Goal: Task Accomplishment & Management: Manage account settings

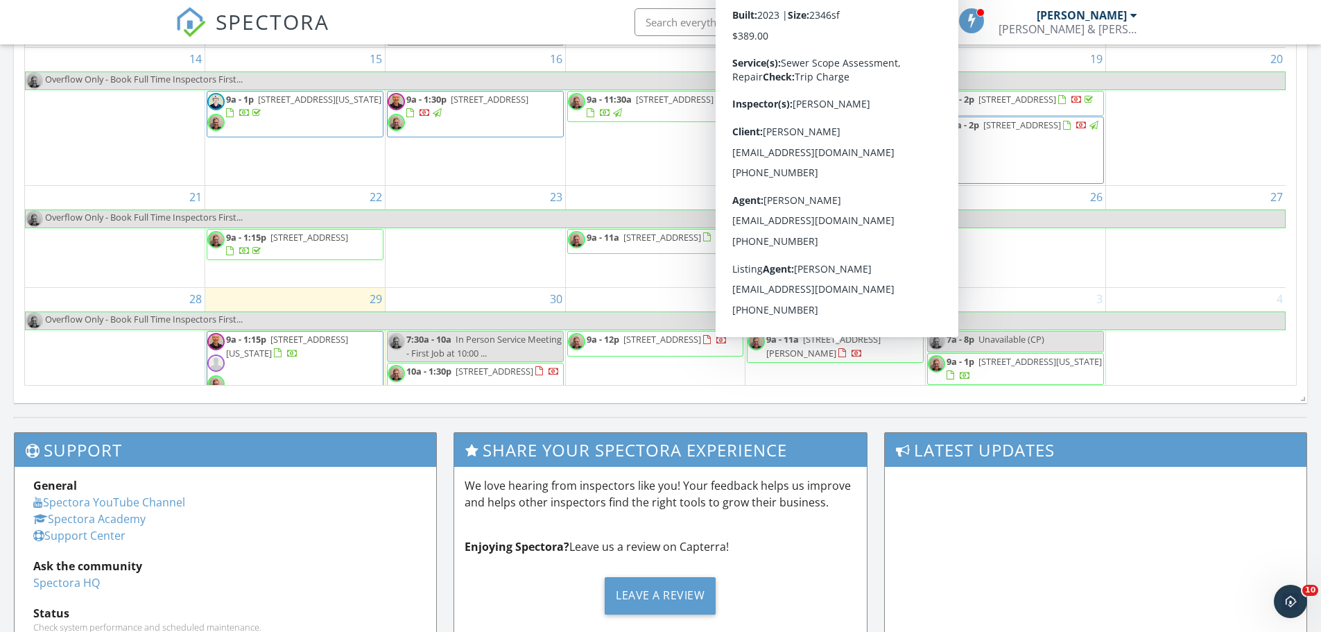
scroll to position [37, 0]
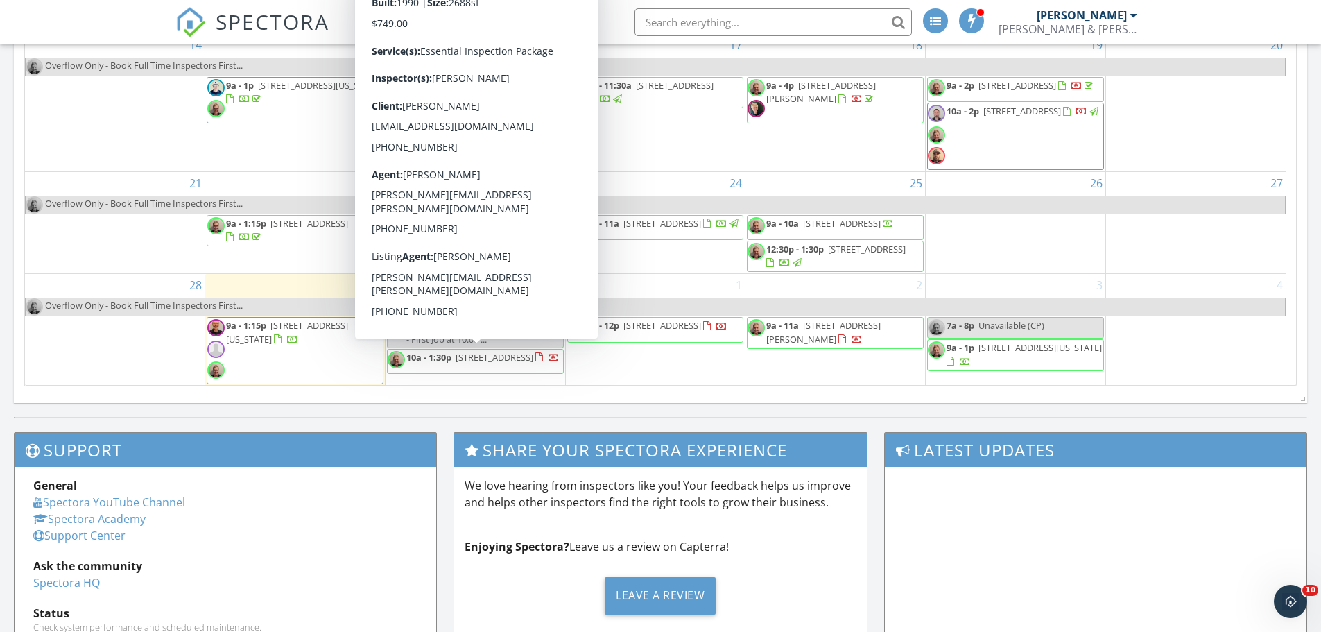
click at [494, 363] on span "[STREET_ADDRESS]" at bounding box center [508, 357] width 104 height 12
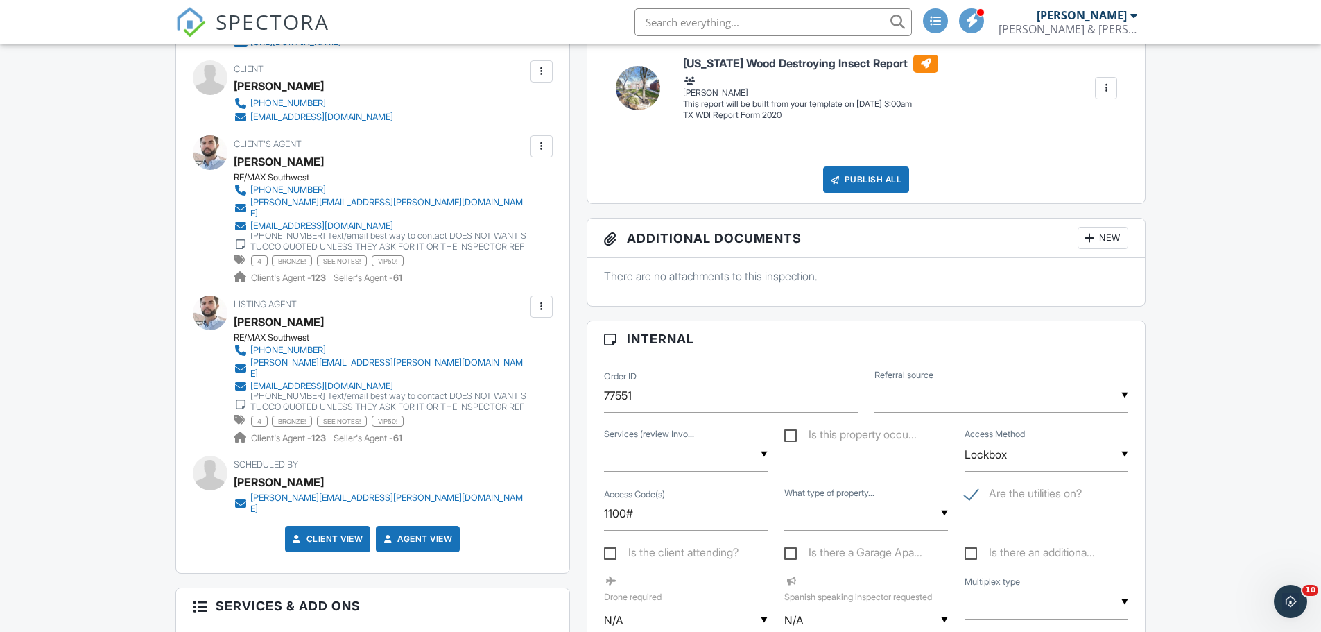
scroll to position [416, 0]
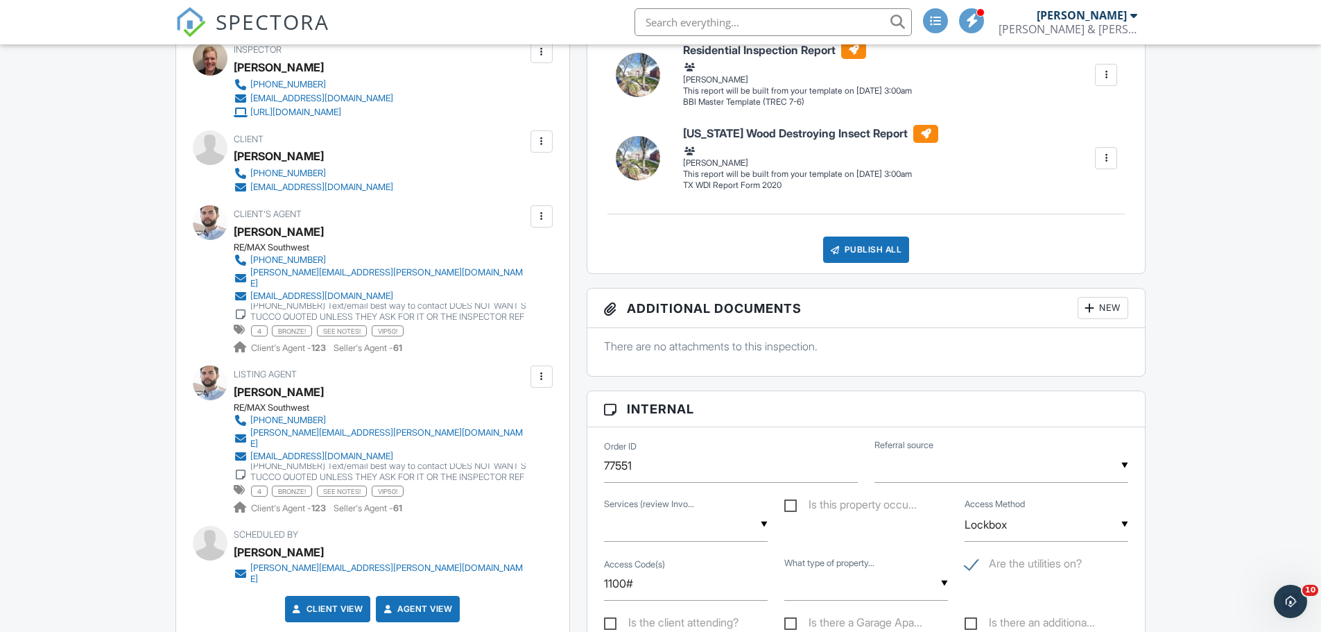
click at [476, 302] on div "CALL STEPHANIE IF NO AVAILABILITY FOR HIS BOOKINGS alt #713-857-9156 Text/email…" at bounding box center [388, 311] width 277 height 44
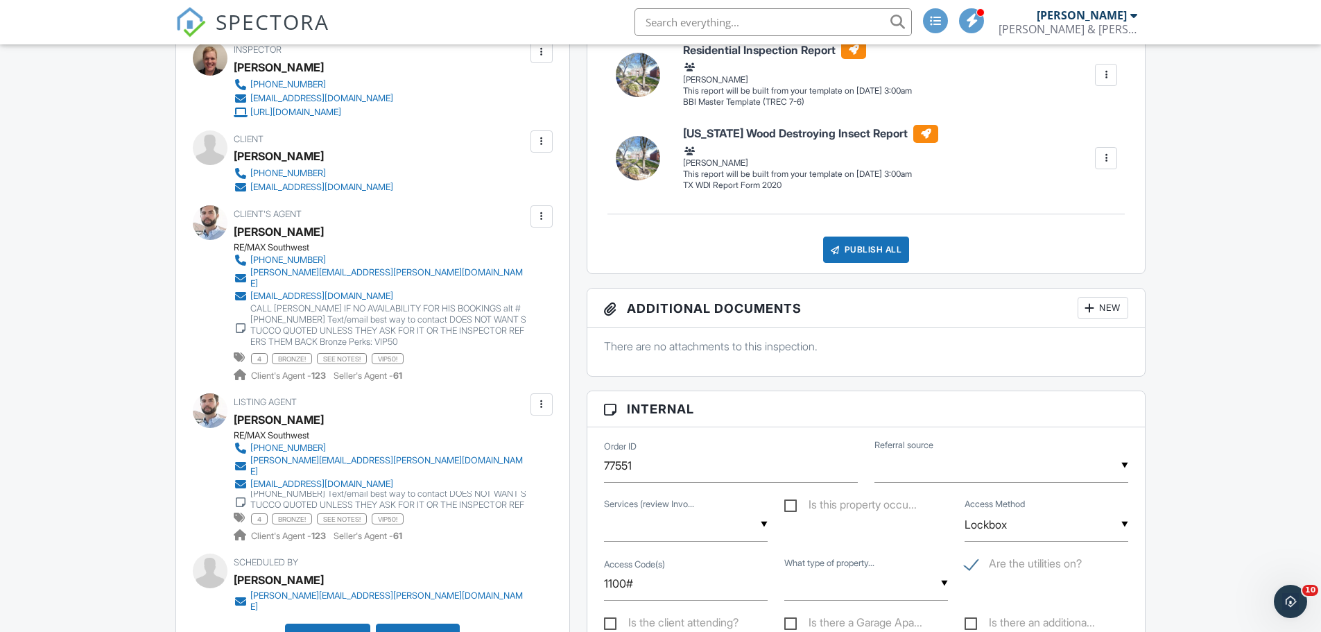
click at [484, 480] on div "CALL STEPHANIE IF NO AVAILABILITY FOR HIS BOOKINGS alt #713-857-9156 Text/email…" at bounding box center [388, 499] width 277 height 44
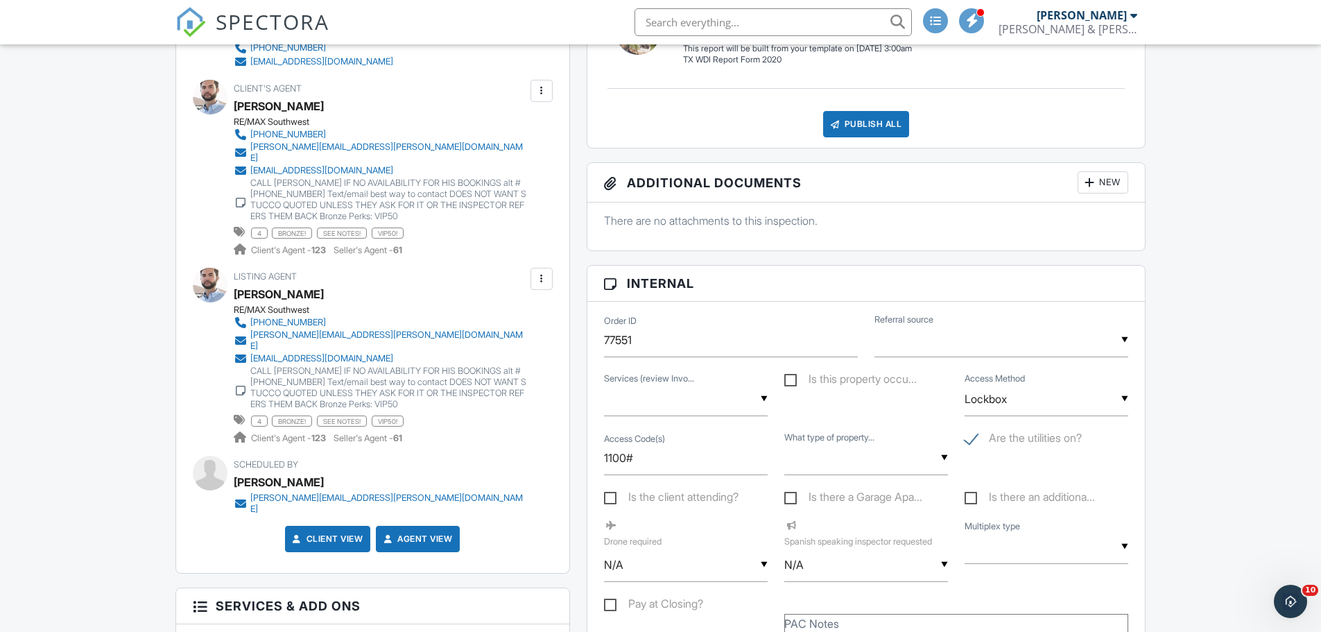
scroll to position [0, 0]
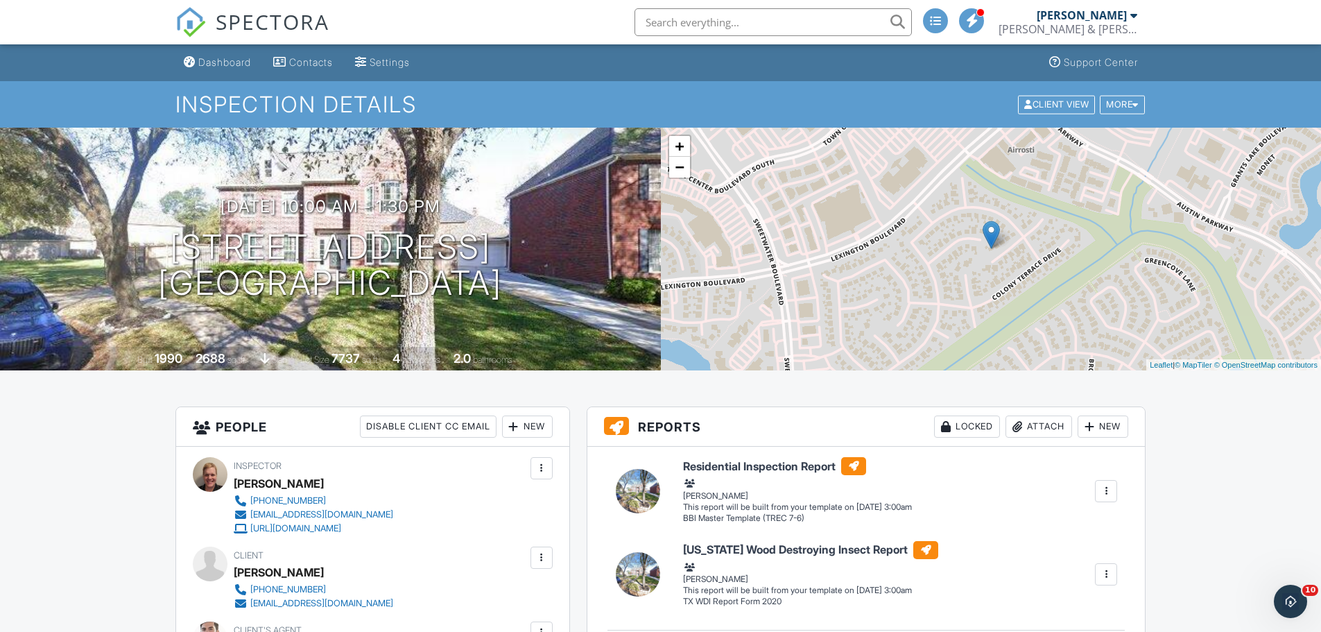
drag, startPoint x: 451, startPoint y: 300, endPoint x: 363, endPoint y: 96, distance: 222.3
drag, startPoint x: 526, startPoint y: 273, endPoint x: 93, endPoint y: 223, distance: 435.5
click at [93, 223] on div "09/30/2025 10:00 am - 1:30 pm 16718 Chestnut Meadow Ct Sugar Land, TX 77479" at bounding box center [330, 249] width 661 height 105
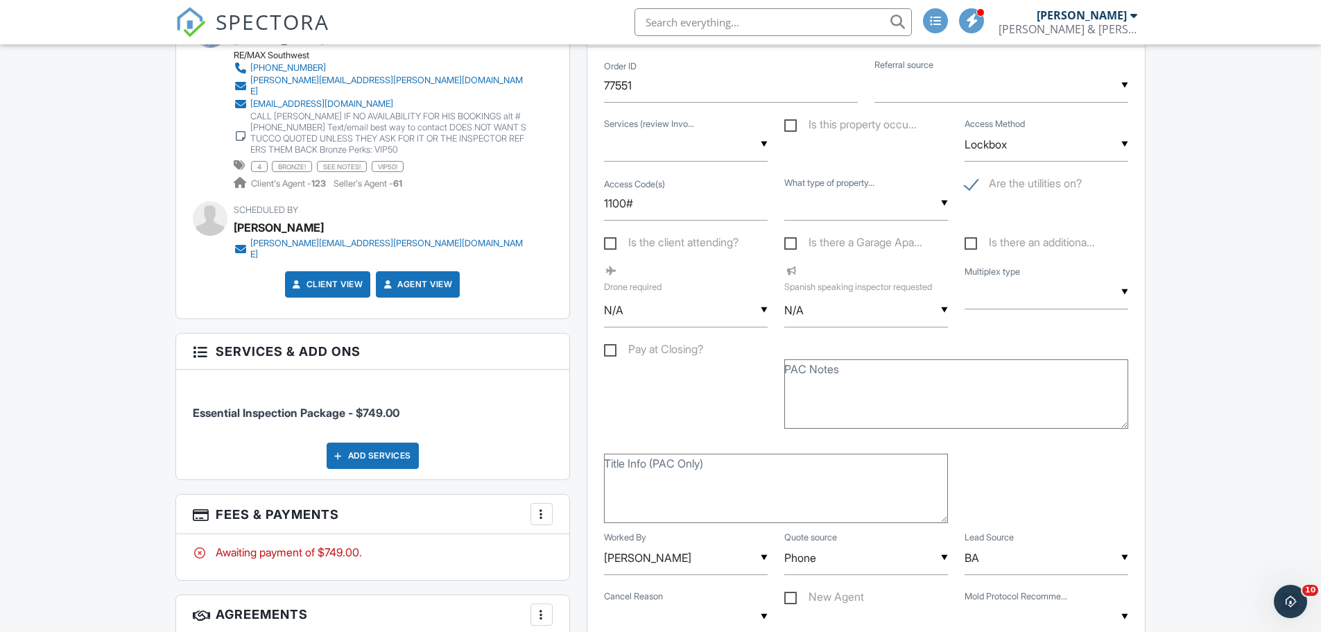
scroll to position [832, 0]
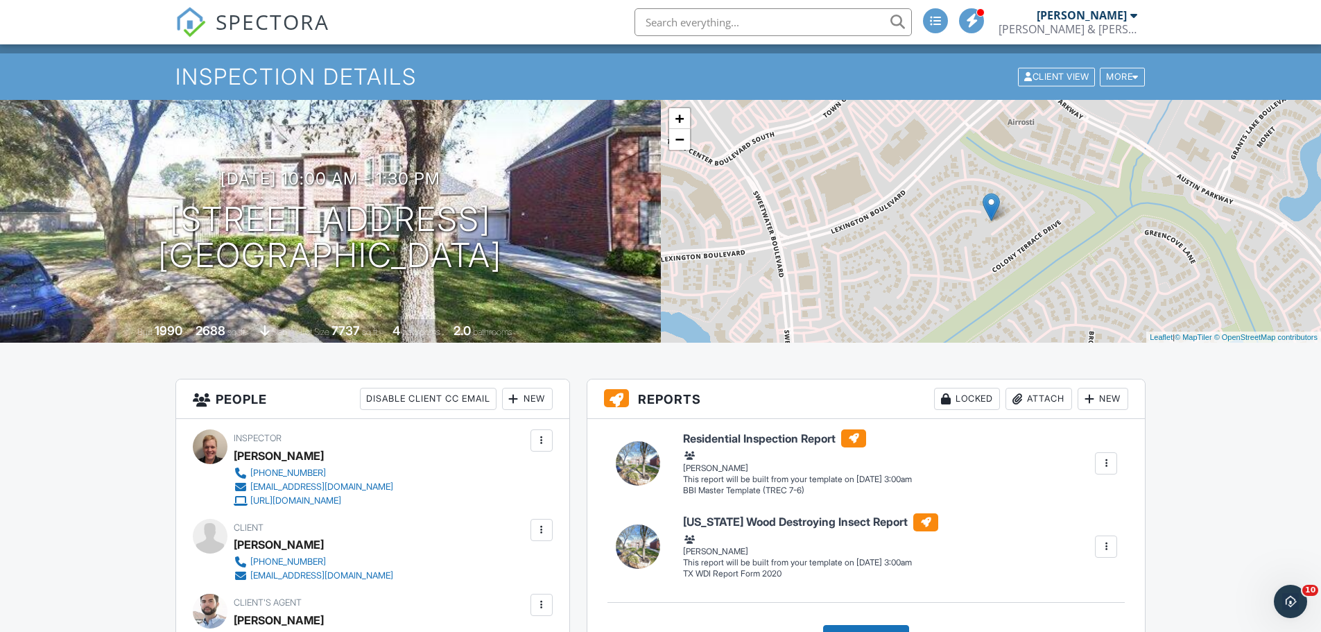
scroll to position [0, 0]
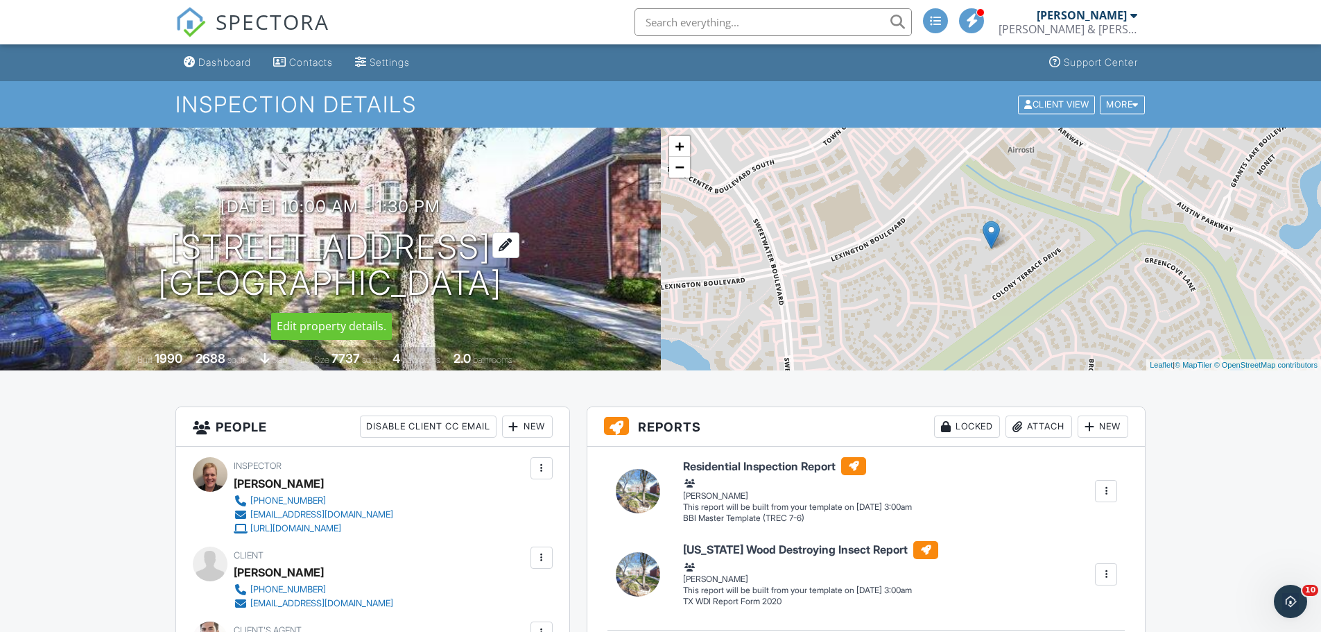
drag, startPoint x: 527, startPoint y: 281, endPoint x: 88, endPoint y: 261, distance: 439.3
click at [158, 261] on h1 "16718 Chestnut Meadow Ct Sugar Land, TX 77479" at bounding box center [330, 265] width 344 height 73
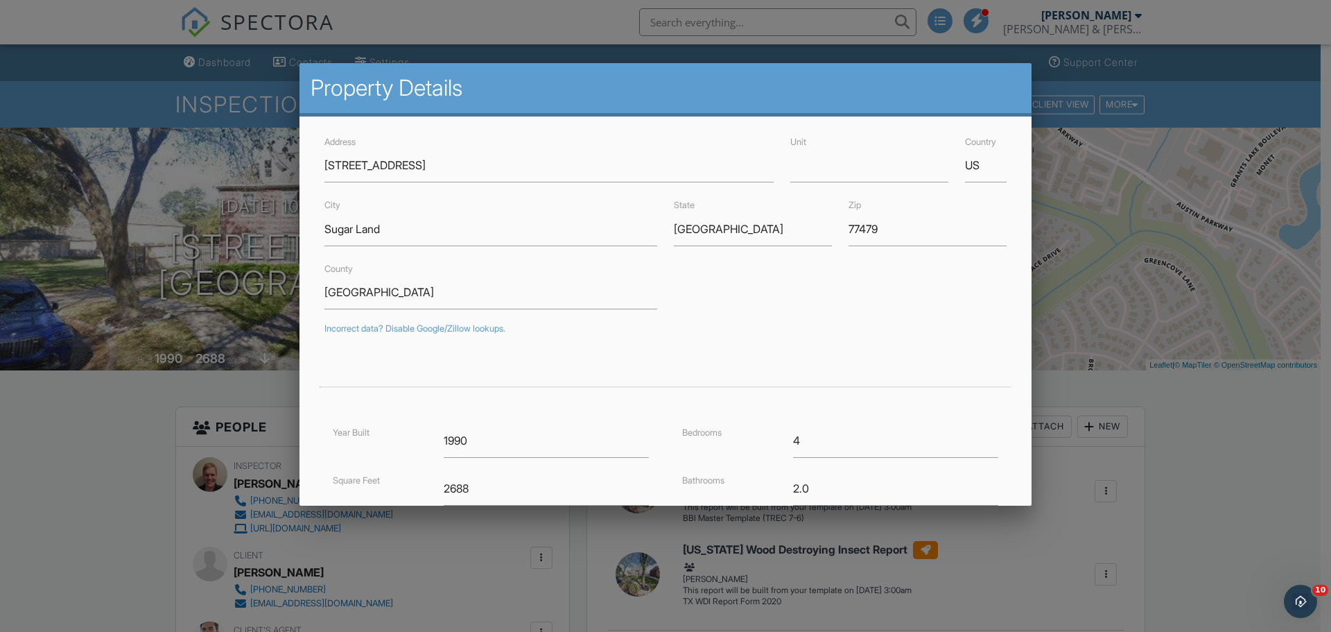
click at [207, 205] on div at bounding box center [665, 326] width 1331 height 790
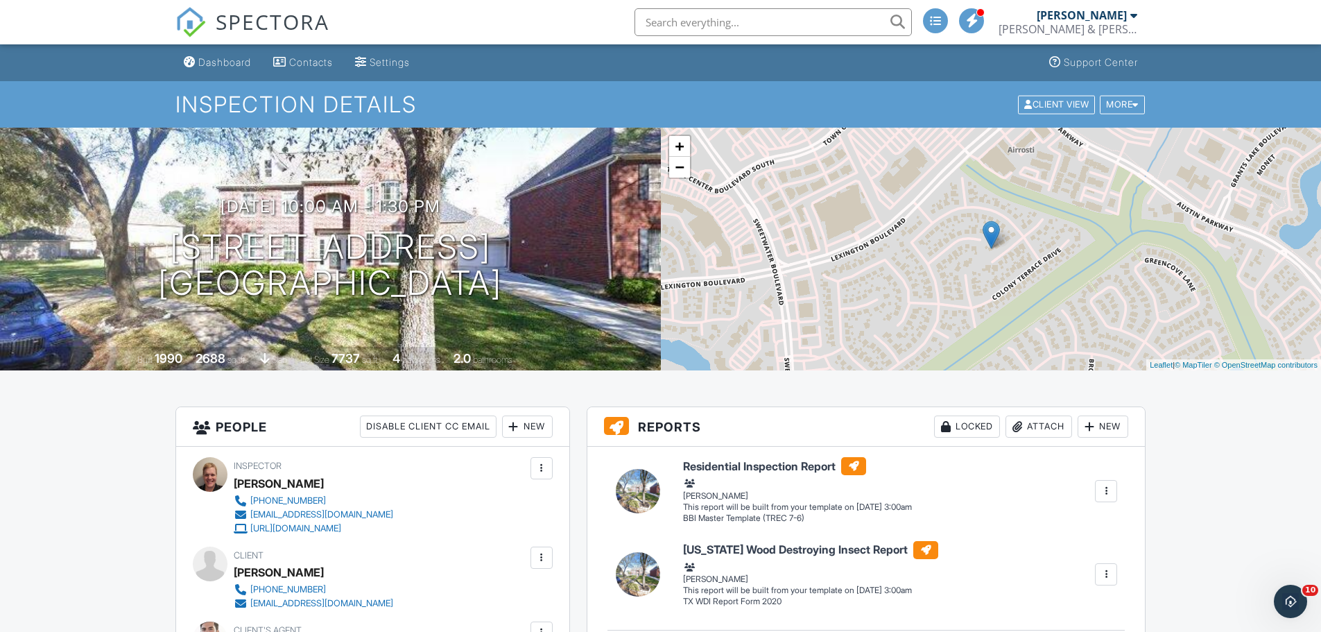
click at [268, 33] on span "SPECTORA" at bounding box center [273, 21] width 114 height 29
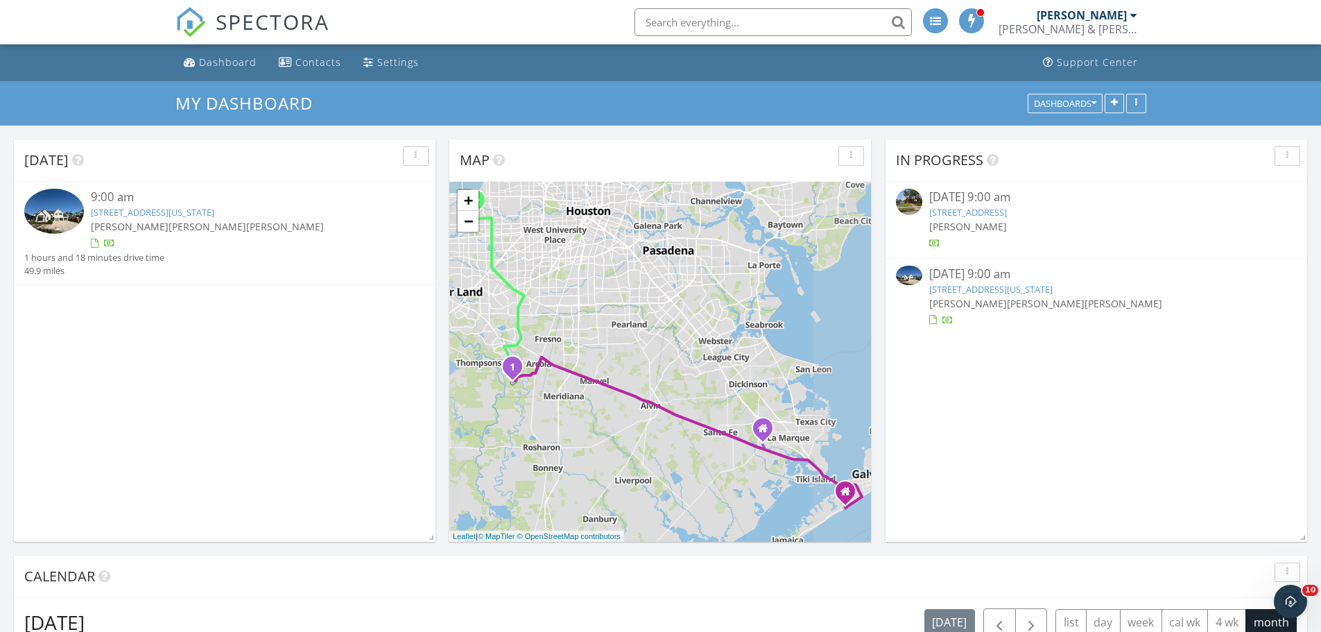
click at [214, 218] on link "[STREET_ADDRESS][US_STATE]" at bounding box center [152, 212] width 123 height 12
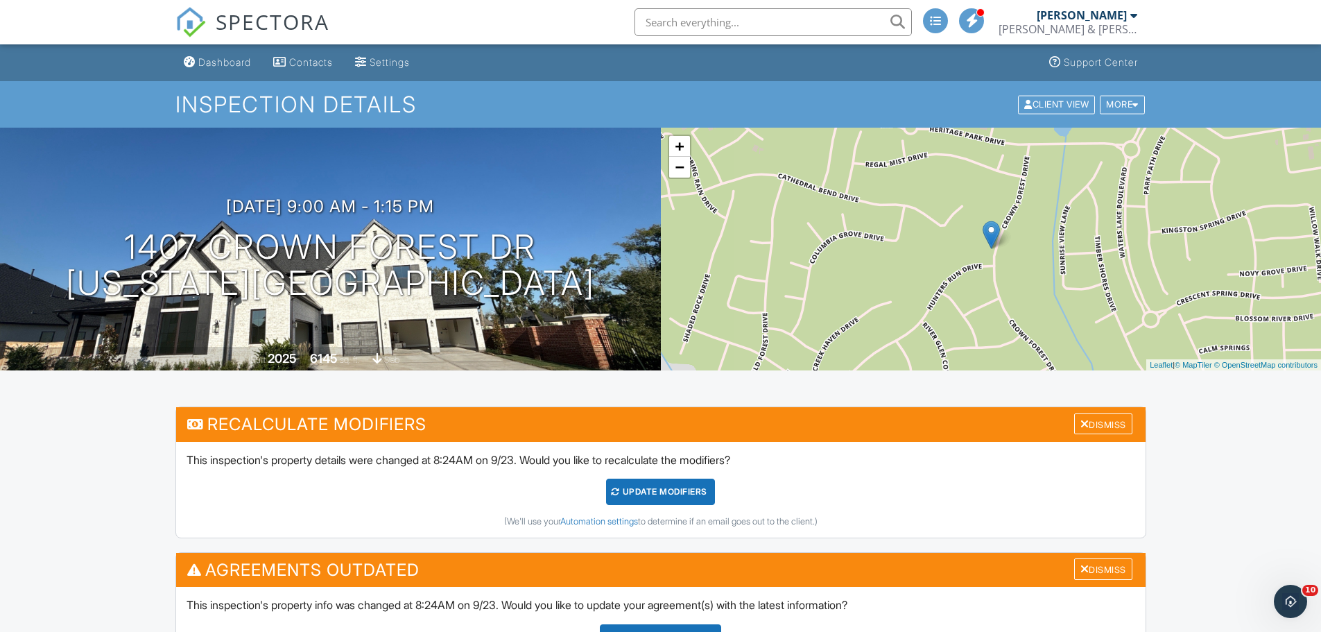
drag, startPoint x: 503, startPoint y: 430, endPoint x: 534, endPoint y: 182, distance: 249.5
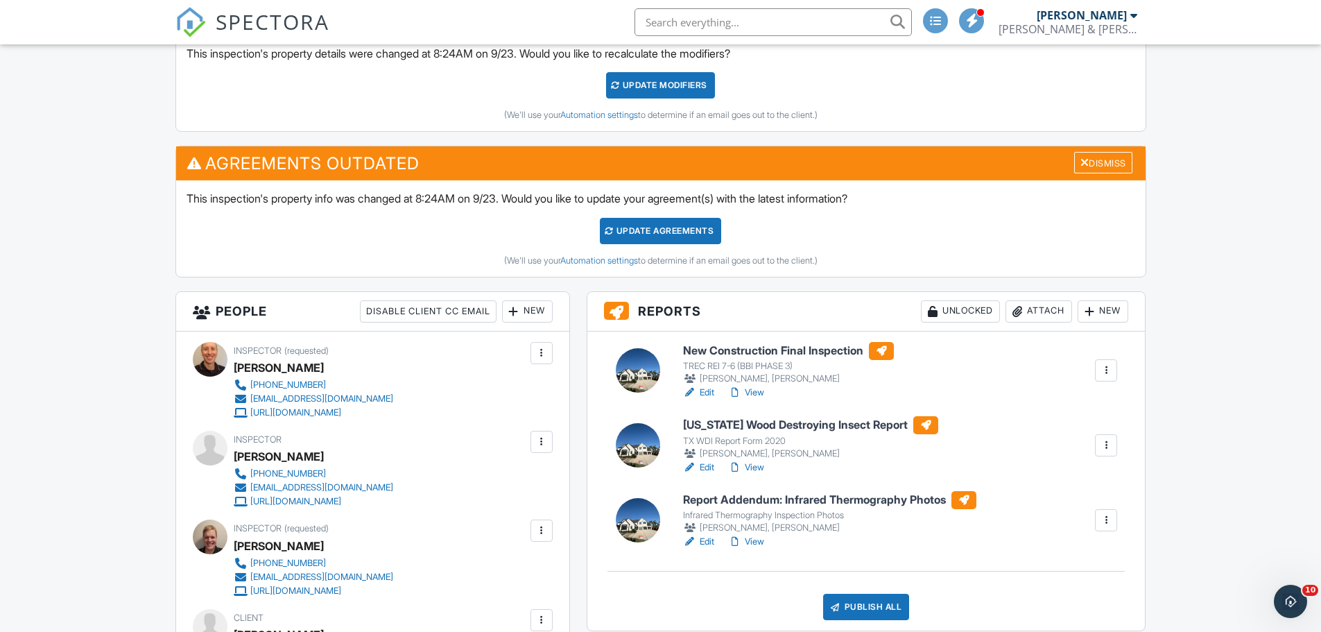
scroll to position [416, 0]
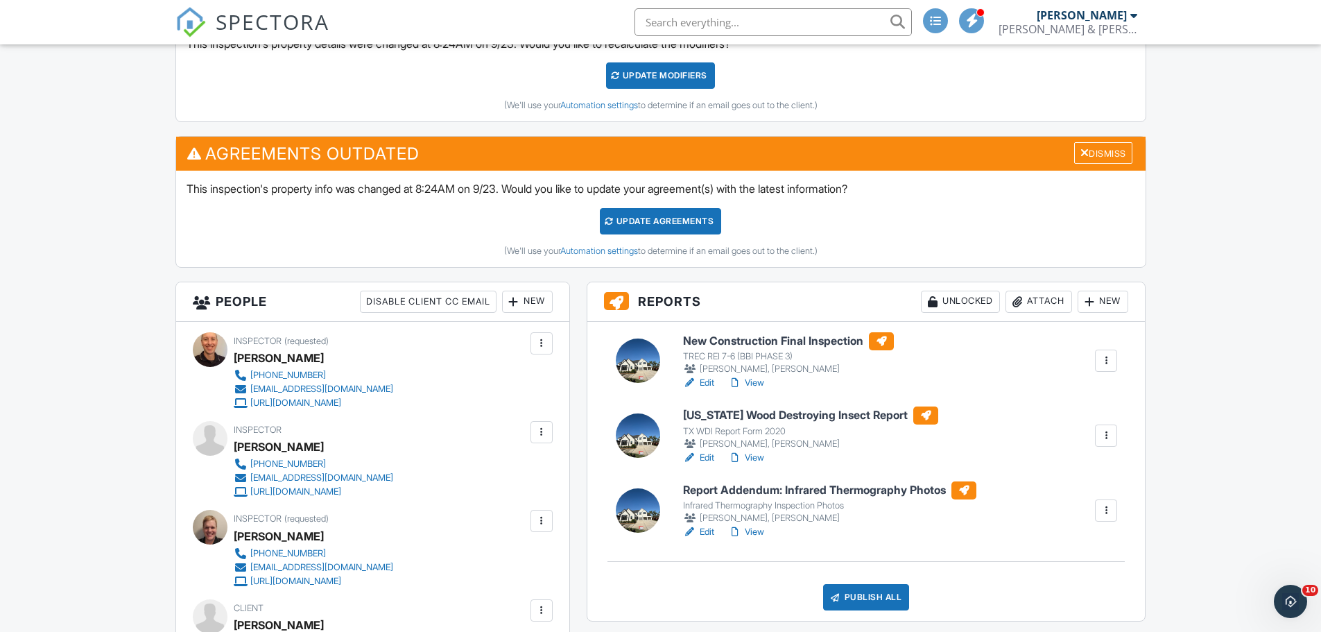
click at [287, 6] on div "SPECTORA" at bounding box center [252, 22] width 154 height 44
click at [287, 16] on span "SPECTORA" at bounding box center [273, 21] width 114 height 29
